Goal: Task Accomplishment & Management: Complete application form

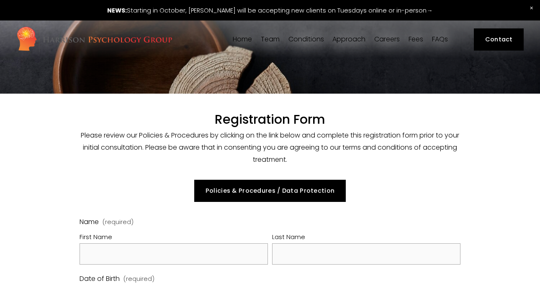
select select "GB"
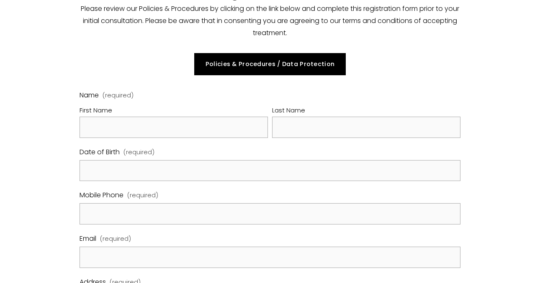
scroll to position [128, 0]
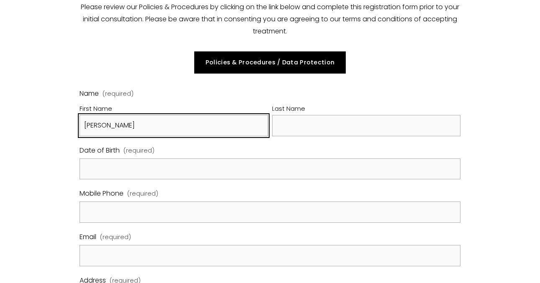
type input "[PERSON_NAME]"
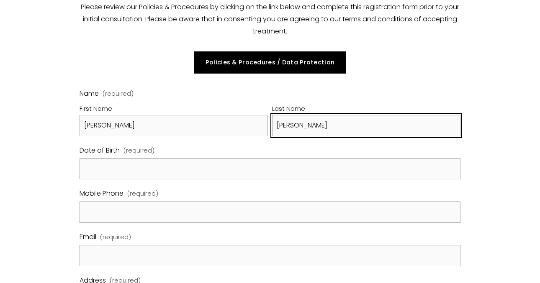
type input "[PERSON_NAME]"
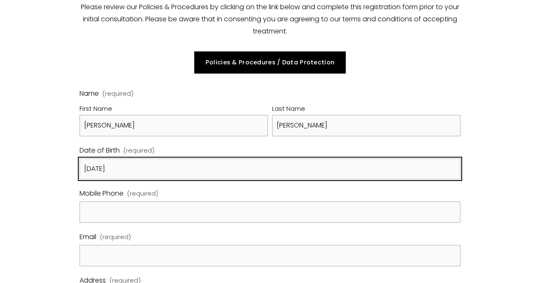
type input "[DATE]"
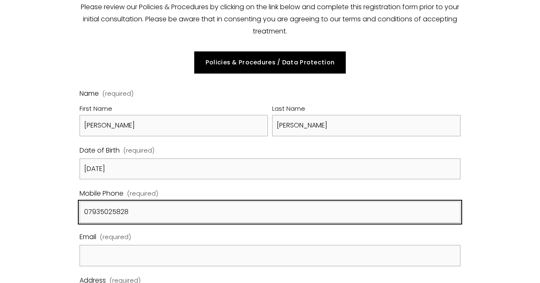
type input "07935025828"
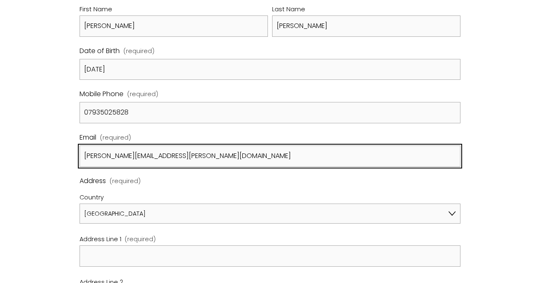
scroll to position [230, 0]
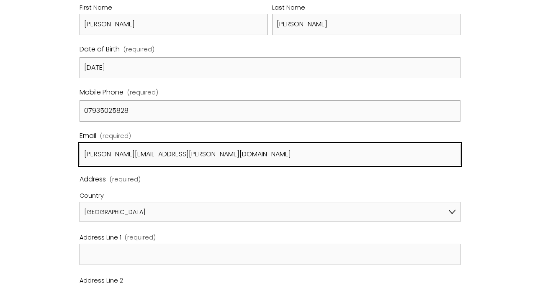
type input "[PERSON_NAME][EMAIL_ADDRESS][PERSON_NAME][DOMAIN_NAME]"
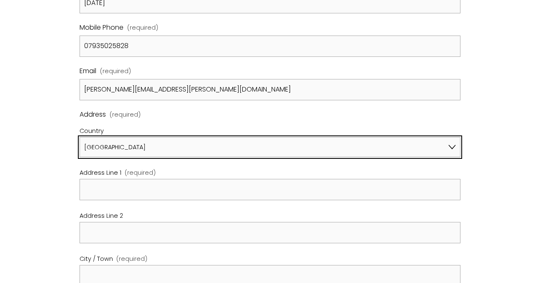
scroll to position [296, 0]
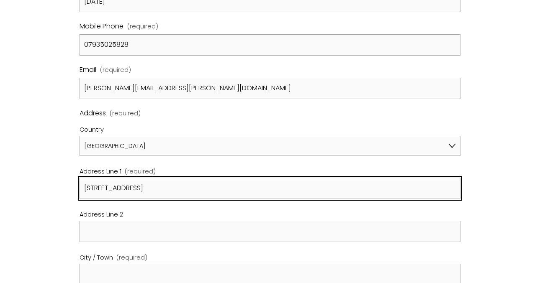
type input "[STREET_ADDRESS]"
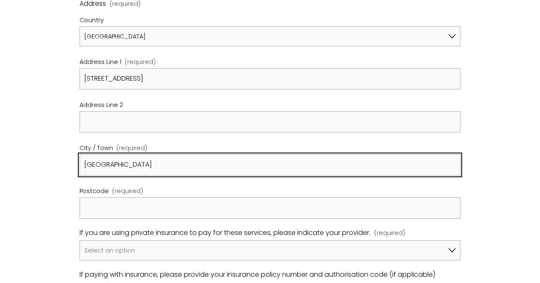
scroll to position [438, 0]
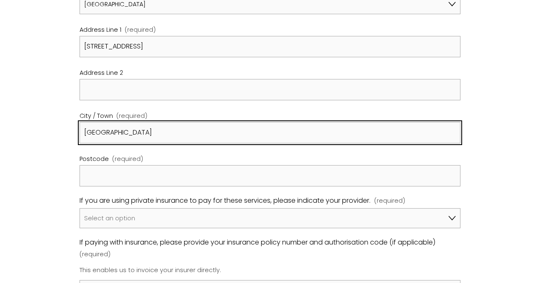
type input "[GEOGRAPHIC_DATA]"
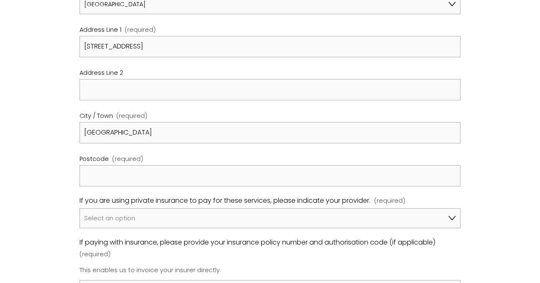
click at [136, 182] on fieldset "Address (required) Country [GEOGRAPHIC_DATA] [GEOGRAPHIC_DATA] [GEOGRAPHIC_DATA…" at bounding box center [269, 80] width 380 height 229
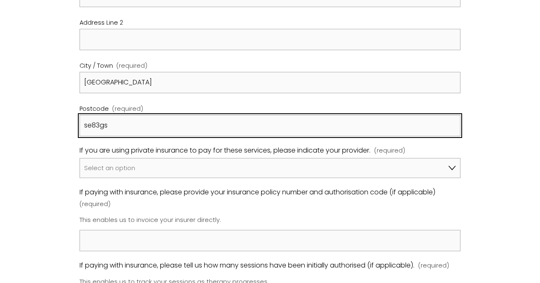
scroll to position [490, 0]
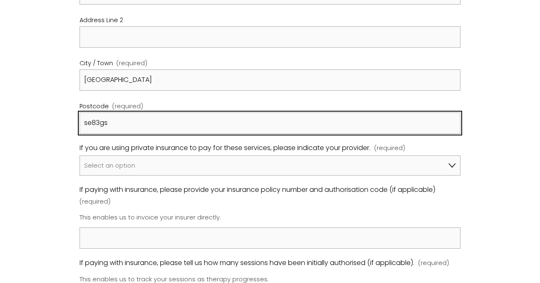
type input "se83gs"
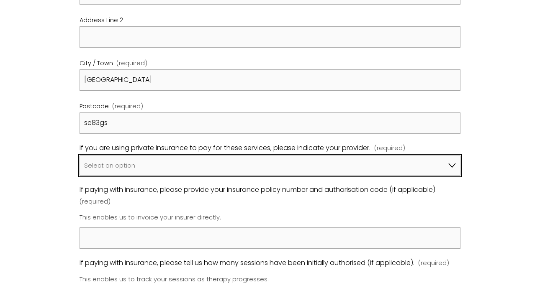
select select "Bupa"
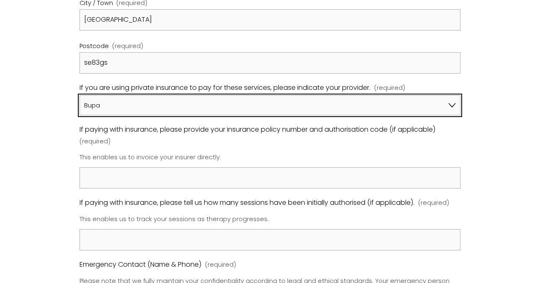
scroll to position [551, 0]
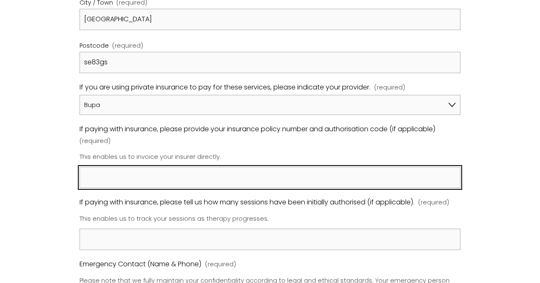
click at [145, 175] on input "If paying with insurance, please provide your insurance policy number and autho…" at bounding box center [269, 177] width 380 height 21
click at [164, 175] on input "If paying with insurance, please provide your insurance policy number and autho…" at bounding box center [269, 177] width 380 height 21
paste input "68368889"
type input "68368889"
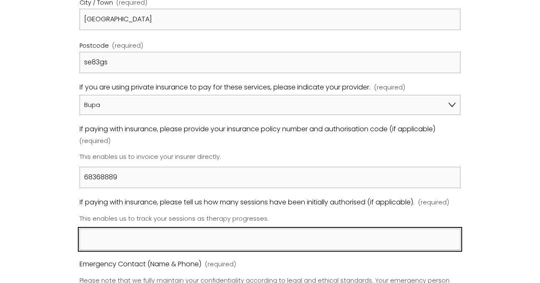
click at [166, 230] on input "If paying with insurance, please tell us how many sessions have been initially …" at bounding box center [269, 239] width 380 height 21
paste input "0872038208"
type input "0872038208"
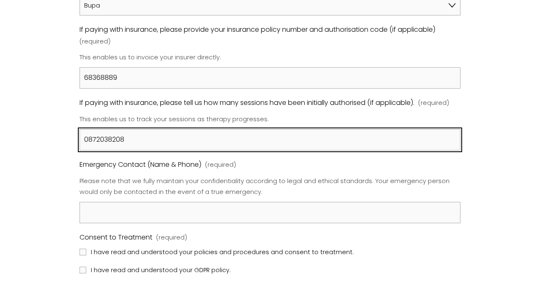
scroll to position [651, 0]
drag, startPoint x: 149, startPoint y: 134, endPoint x: 13, endPoint y: 133, distance: 135.9
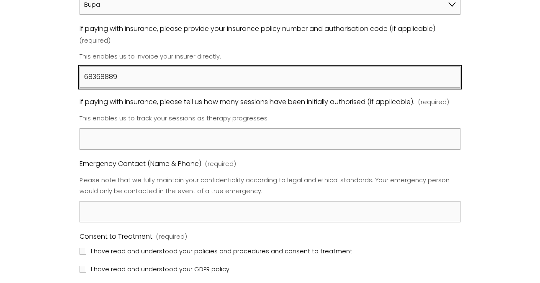
click at [148, 77] on input "68368889" at bounding box center [269, 77] width 380 height 21
paste input "0872038208"
click at [119, 71] on input "68368889 0872038208" at bounding box center [269, 77] width 380 height 21
click at [85, 72] on input "68368889 0872038208" at bounding box center [269, 77] width 380 height 21
type input "Authorisation and policy: 68368889 0872038208"
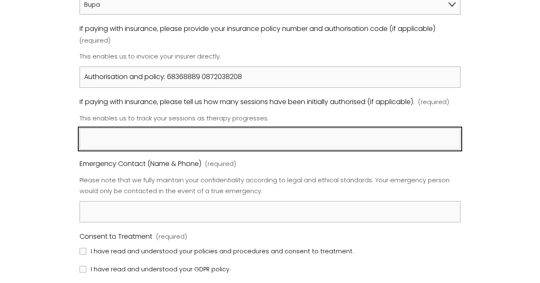
click at [93, 128] on input "If paying with insurance, please tell us how many sessions have been initially …" at bounding box center [269, 138] width 380 height 21
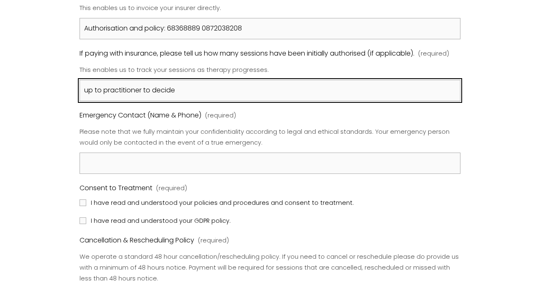
scroll to position [719, 0]
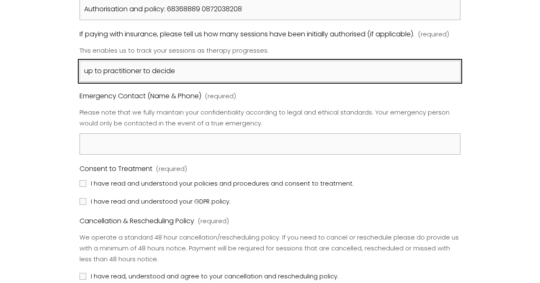
type input "up to practitioner to decide"
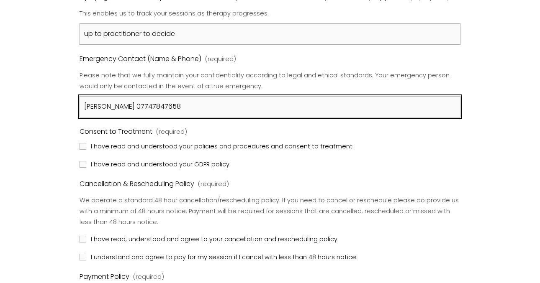
scroll to position [758, 0]
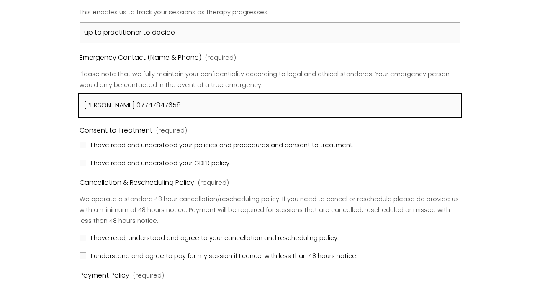
type input "[PERSON_NAME] 07747847658"
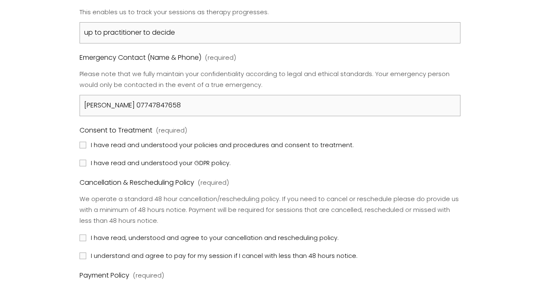
click at [91, 140] on span "I have read and understood your policies and procedures and consent to treatmen…" at bounding box center [222, 145] width 263 height 11
click at [86, 142] on input "I have read and understood your policies and procedures and consent to treatmen…" at bounding box center [82, 145] width 7 height 7
checkbox input "true"
click at [89, 158] on label "I have read and understood your GDPR policy." at bounding box center [155, 163] width 153 height 11
click at [86, 160] on input "I have read and understood your GDPR policy." at bounding box center [82, 163] width 7 height 7
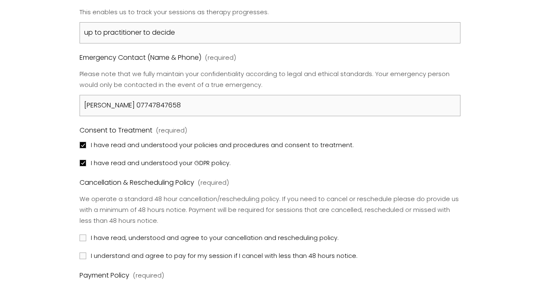
checkbox input "true"
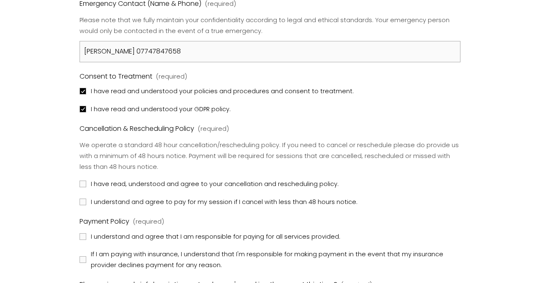
scroll to position [812, 0]
click at [85, 180] on input "I have read, understood and agree to your cancellation and rescheduling policy." at bounding box center [82, 183] width 7 height 7
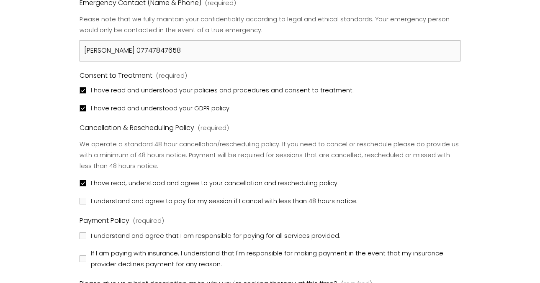
checkbox input "true"
click at [82, 198] on input "I understand and agree to pay for my session if I cancel with less than 48 hour…" at bounding box center [82, 201] width 7 height 7
checkbox input "true"
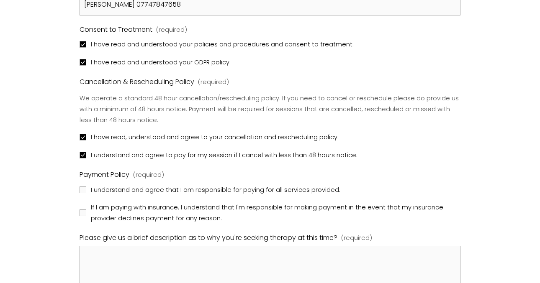
scroll to position [859, 0]
click at [83, 186] on input "I understand and agree that I am responsible for paying for all services provid…" at bounding box center [82, 189] width 7 height 7
checkbox input "true"
click at [81, 208] on label "If I am paying with insurance, I understand that I'm responsible for making pay…" at bounding box center [269, 213] width 380 height 22
click at [81, 209] on input "If I am paying with insurance, I understand that I'm responsible for making pay…" at bounding box center [82, 212] width 7 height 7
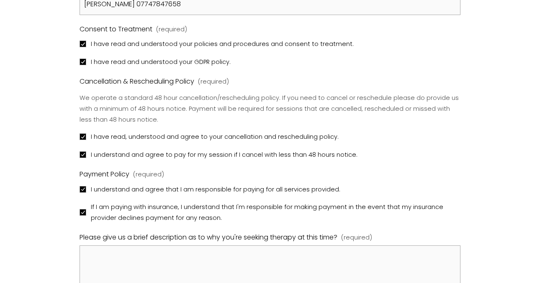
checkbox input "true"
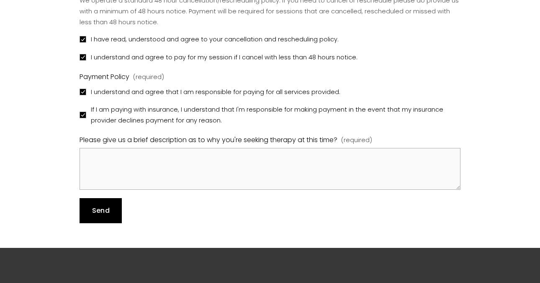
scroll to position [964, 0]
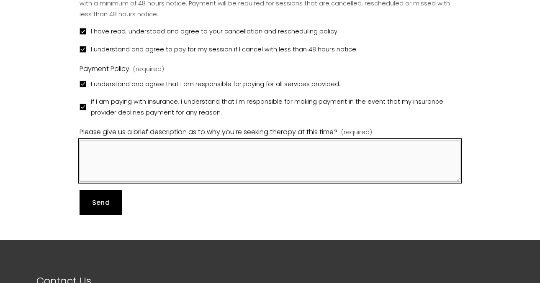
click at [112, 140] on textarea "Please give us a brief description as to why you're seeking therapy at this tim…" at bounding box center [269, 161] width 380 height 42
type textarea "Anxiety and other factors that I want to improve so my day to day is more manag…"
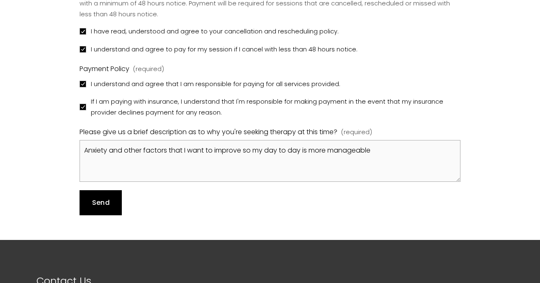
click at [101, 198] on span "Send" at bounding box center [101, 203] width 18 height 10
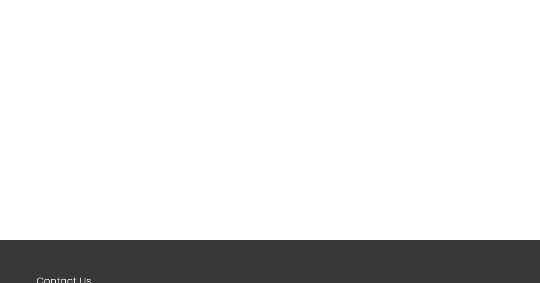
scroll to position [92, 0]
